Goal: Information Seeking & Learning: Learn about a topic

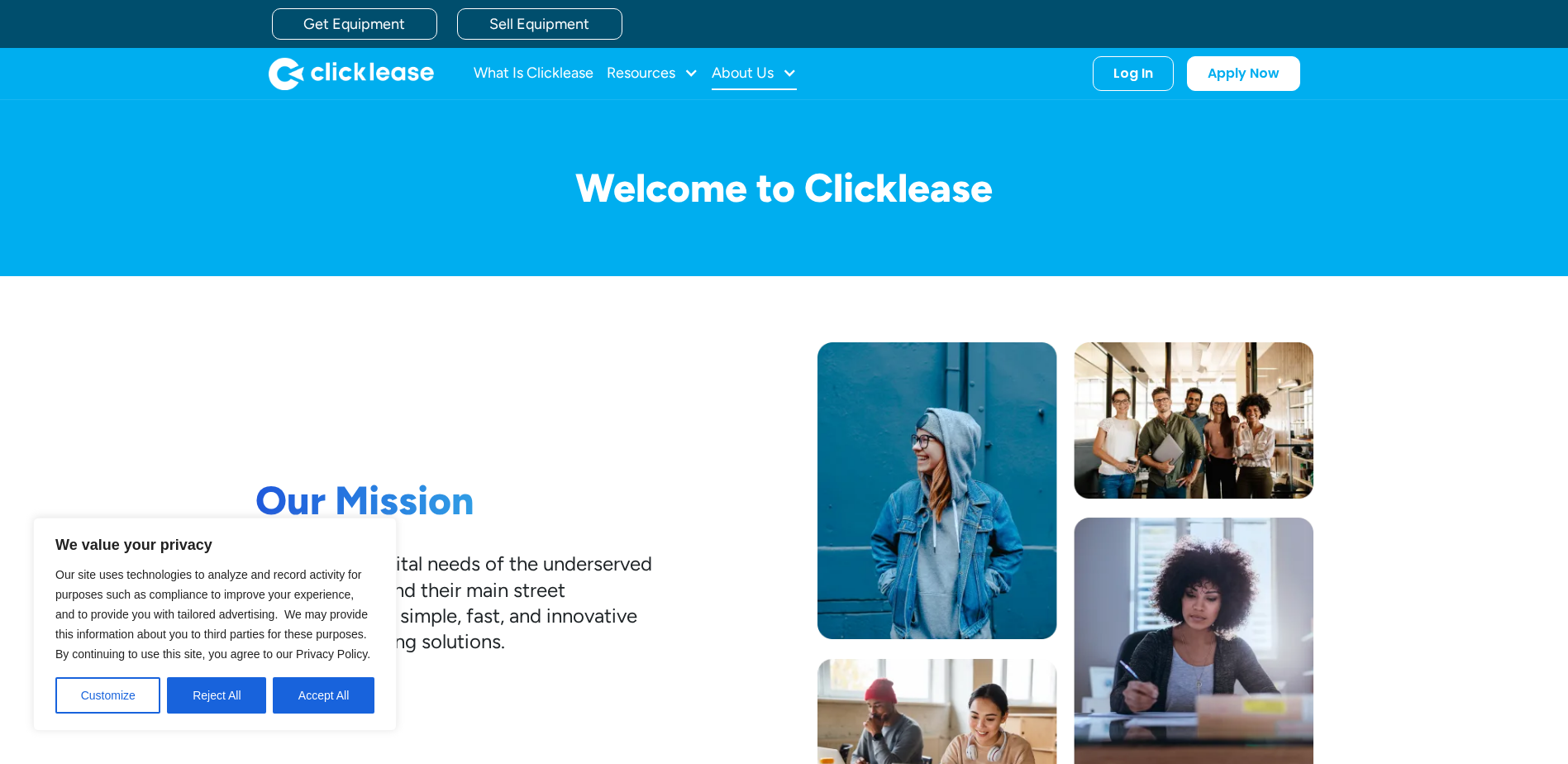
click at [757, 73] on div "About Us" at bounding box center [743, 73] width 62 height 0
click at [750, 130] on link "About Us" at bounding box center [756, 127] width 71 height 30
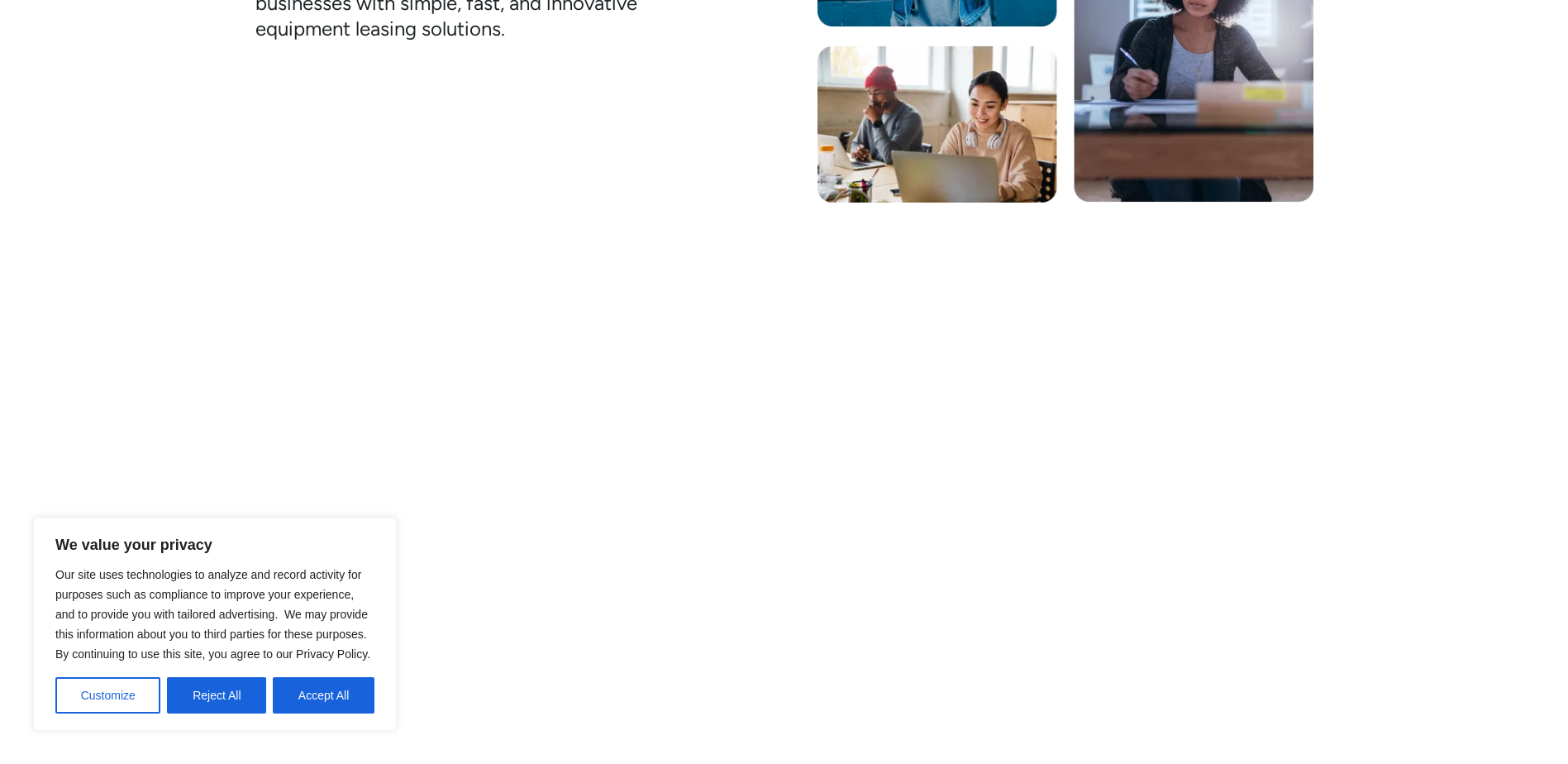
scroll to position [661, 0]
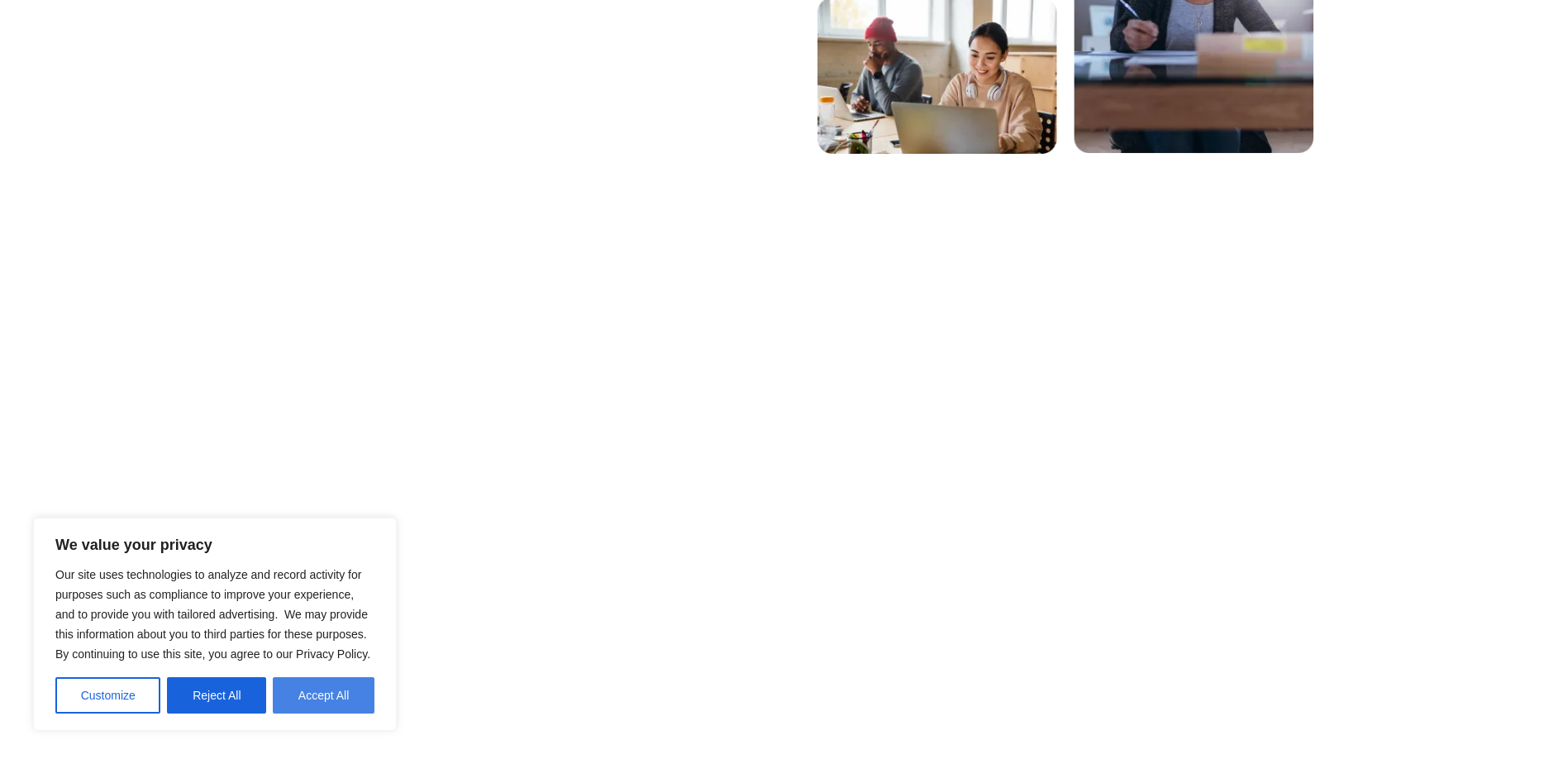
click at [316, 697] on button "Accept All" at bounding box center [323, 695] width 102 height 37
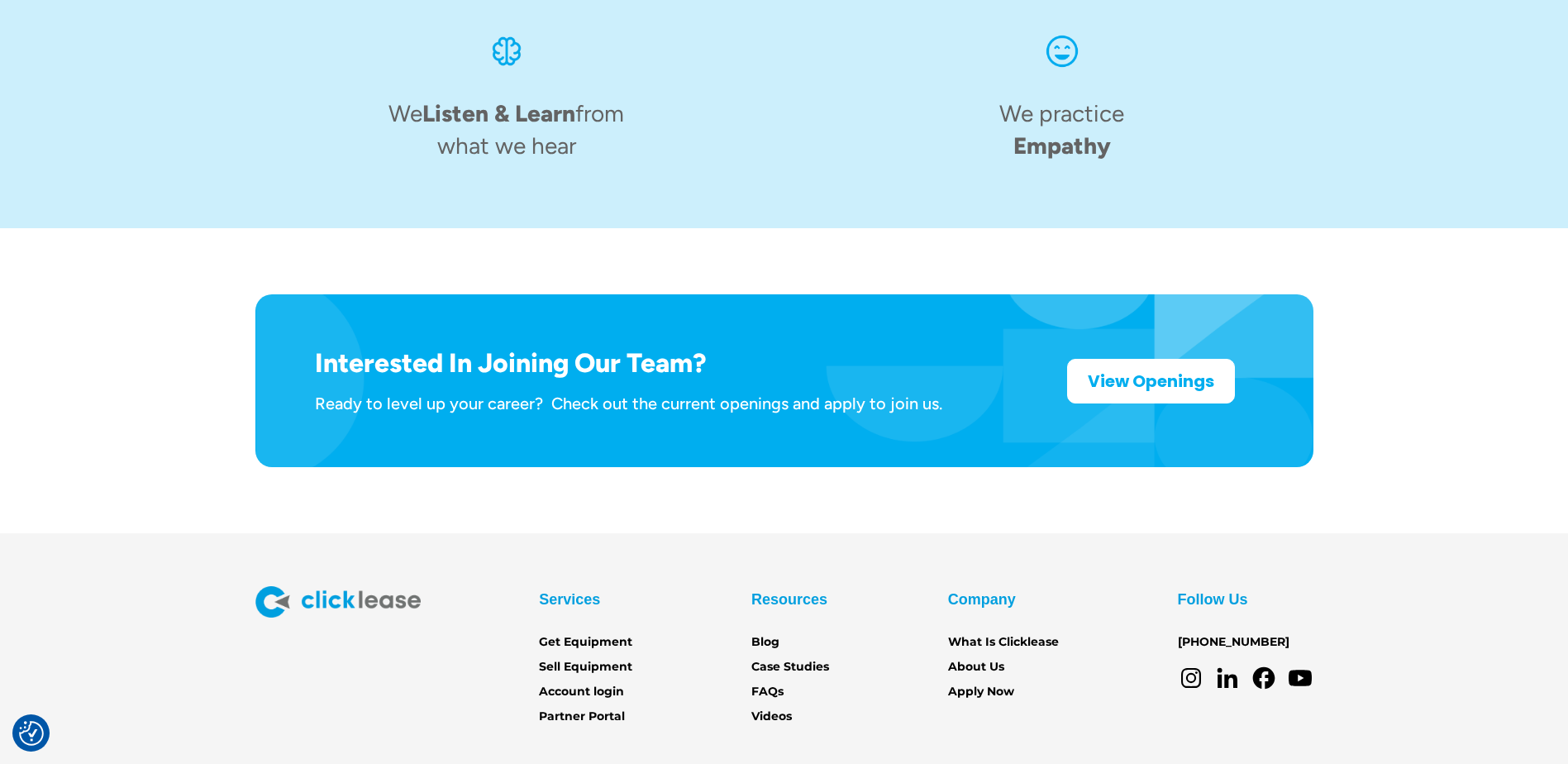
scroll to position [2562, 0]
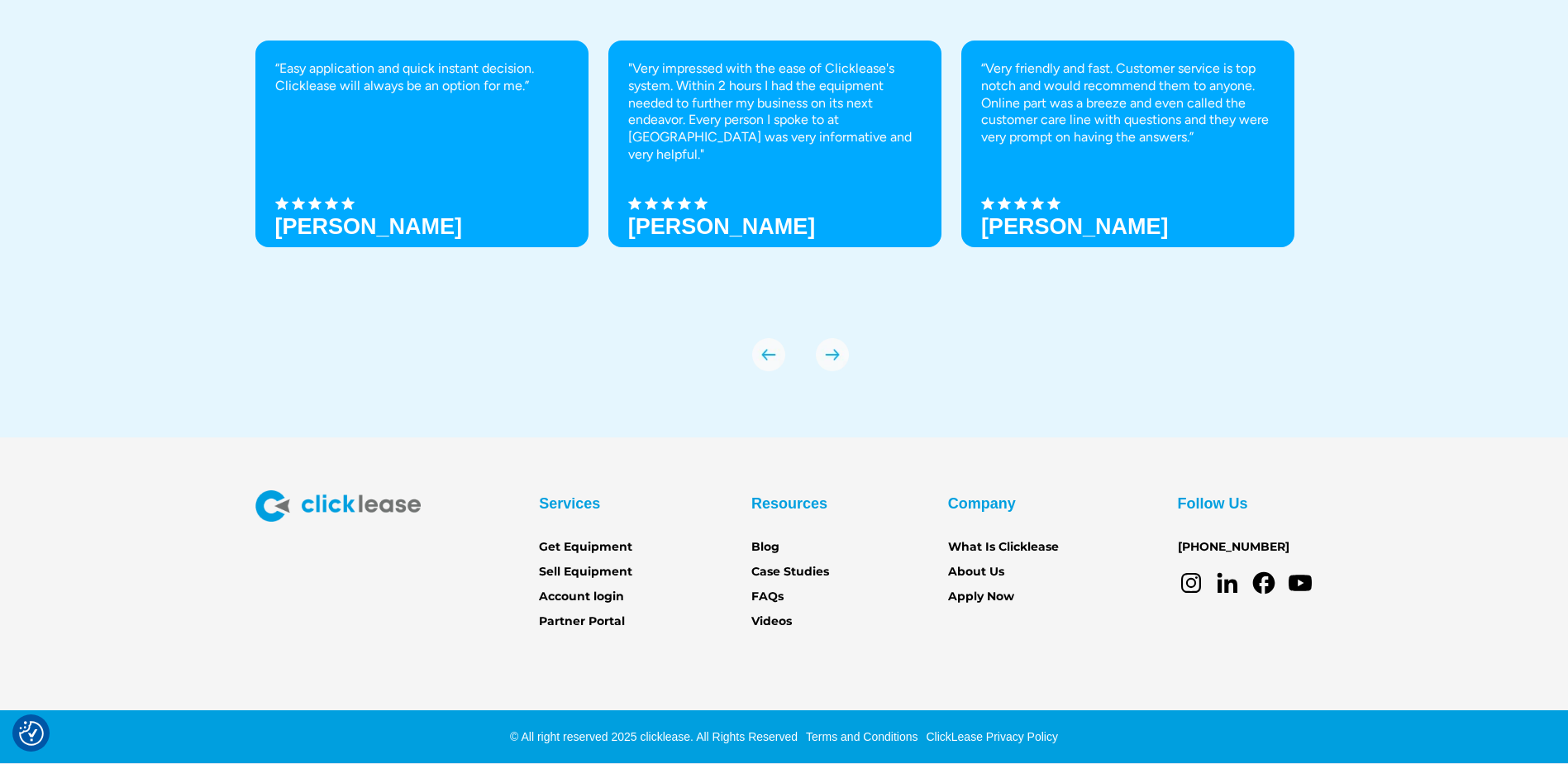
scroll to position [5185, 0]
